Goal: Task Accomplishment & Management: Use online tool/utility

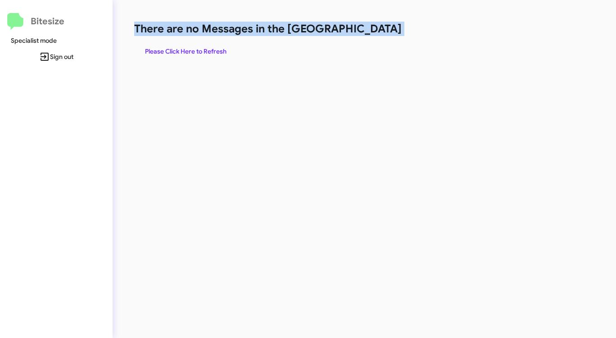
click at [194, 51] on span "Please Click Here to Refresh" at bounding box center [185, 51] width 81 height 16
